Goal: Task Accomplishment & Management: Use online tool/utility

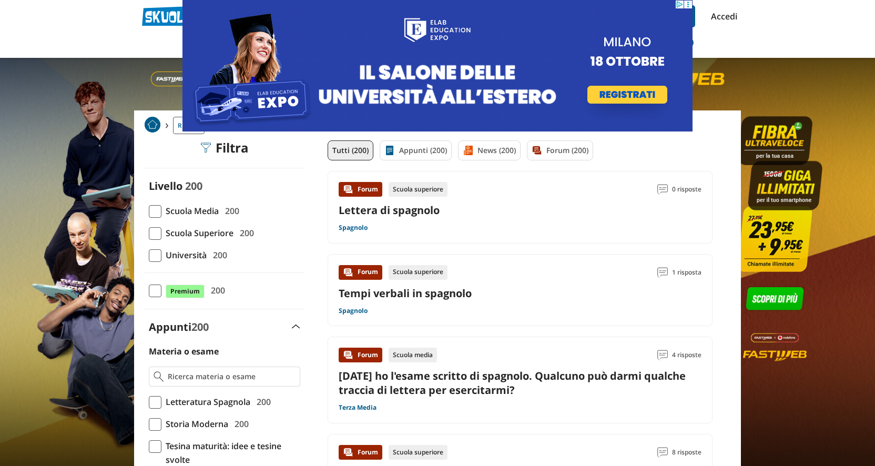
click at [156, 253] on span at bounding box center [155, 255] width 13 height 13
click at [149, 255] on input "Università 200" at bounding box center [149, 255] width 0 height 0
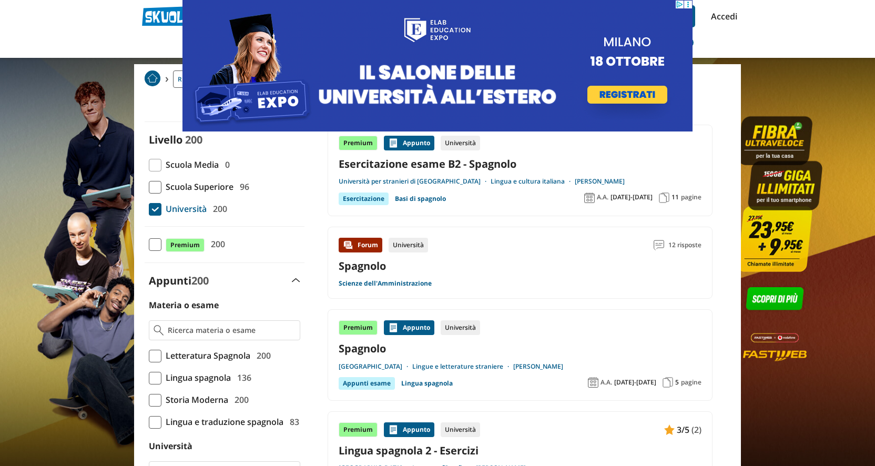
scroll to position [56, 0]
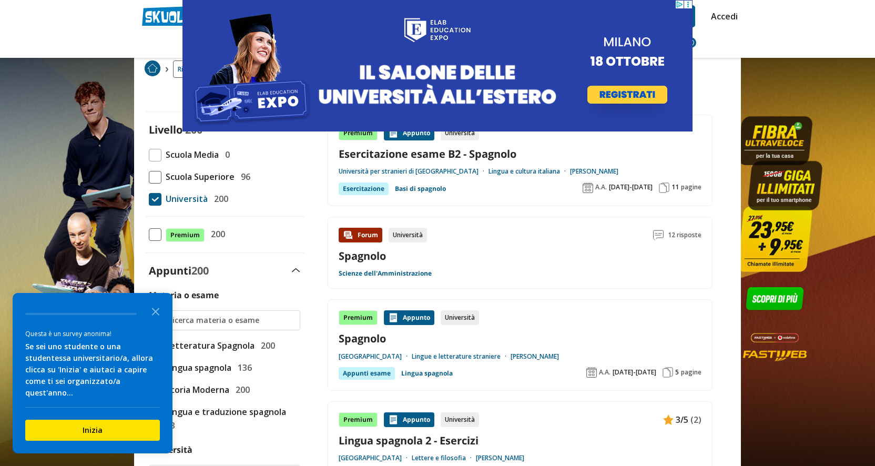
click at [699, 187] on span "pagine" at bounding box center [691, 187] width 21 height 8
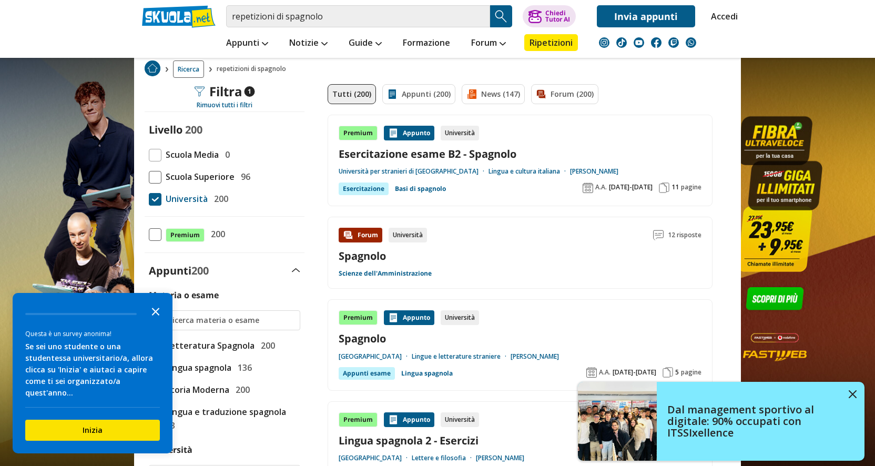
click at [157, 321] on icon "Close the survey" at bounding box center [155, 310] width 21 height 21
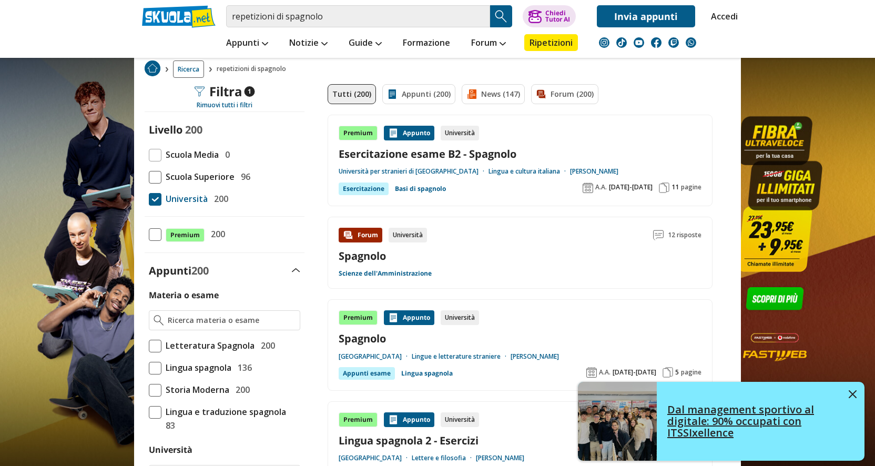
click at [857, 392] on link "Dal management sportivo al digitale: 90% occupati con ITSSIxellence" at bounding box center [721, 421] width 287 height 79
click at [854, 395] on img at bounding box center [853, 394] width 8 height 8
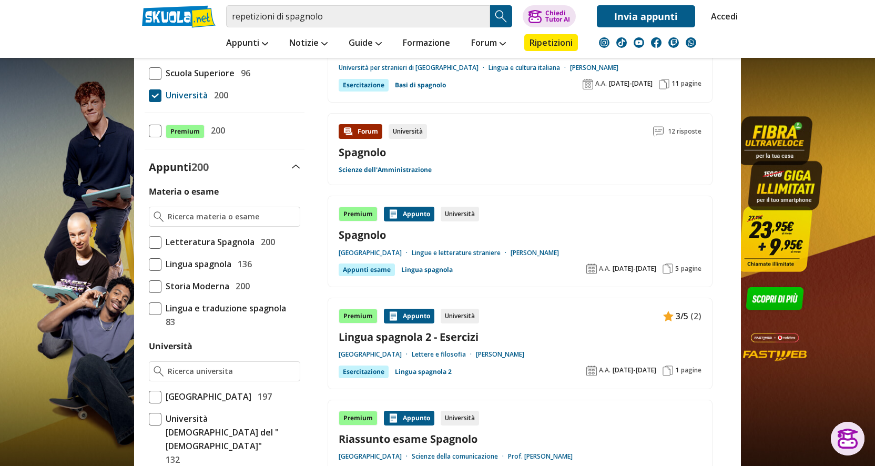
scroll to position [0, 0]
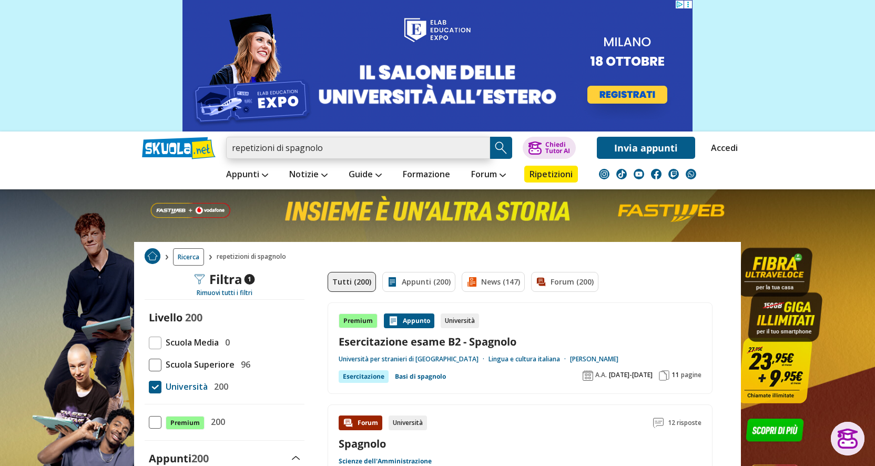
drag, startPoint x: 332, startPoint y: 150, endPoint x: 202, endPoint y: 144, distance: 130.0
click at [202, 144] on div "repetizioni di spagnolo Trova un tutor esperto su questo argomento Chiedi Tutor…" at bounding box center [437, 144] width 607 height 27
